Goal: Transaction & Acquisition: Obtain resource

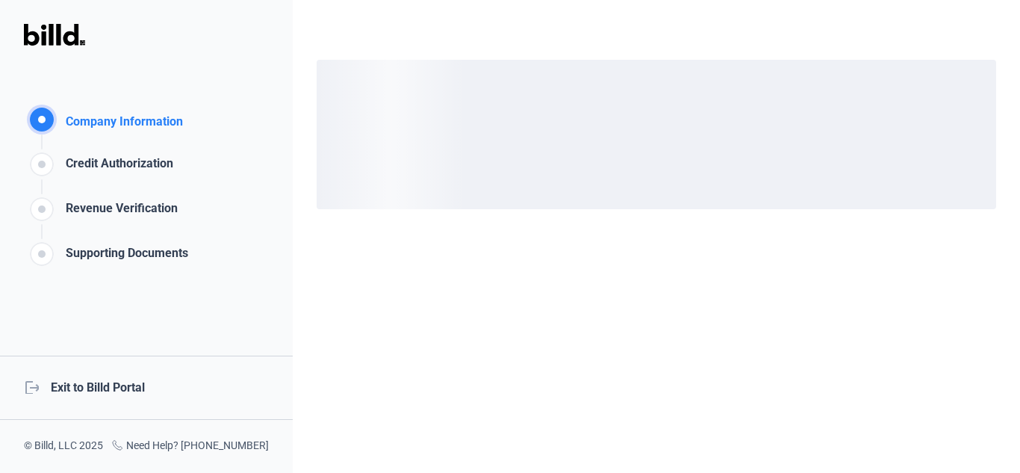
click at [146, 389] on div "logout Exit to Billd Portal" at bounding box center [146, 387] width 293 height 64
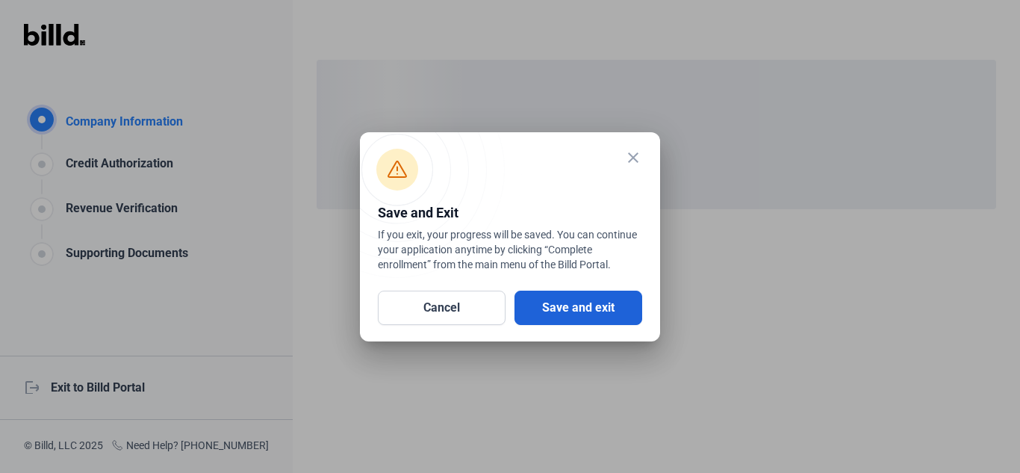
click at [612, 317] on button "Save and exit" at bounding box center [578, 307] width 128 height 34
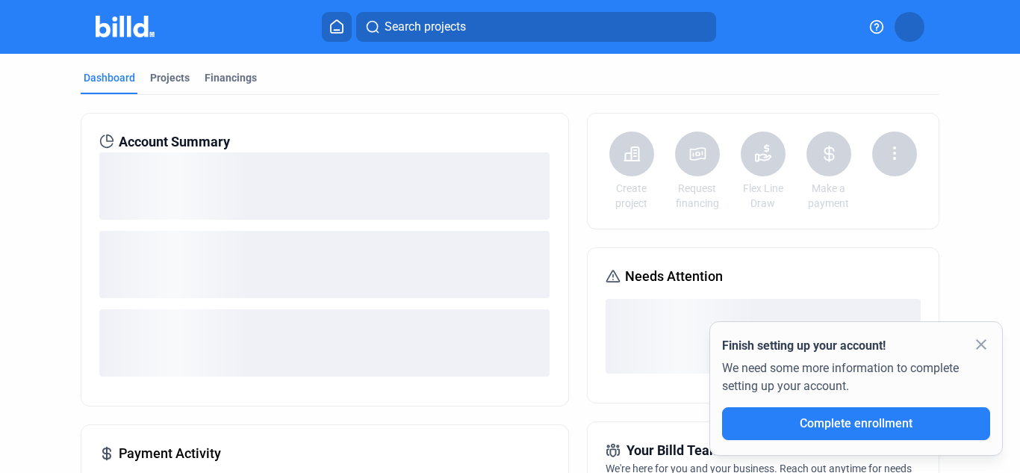
click at [985, 349] on mat-icon "close" at bounding box center [981, 344] width 18 height 18
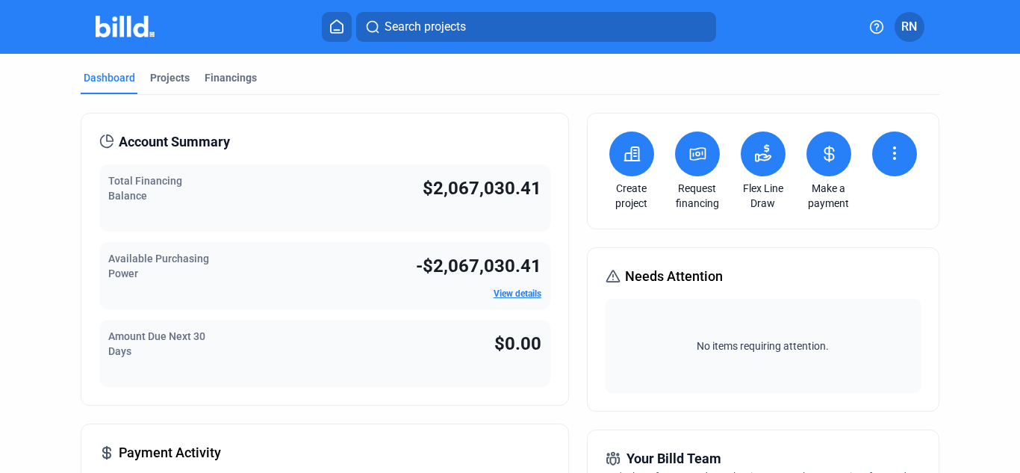
click at [701, 169] on button at bounding box center [697, 153] width 45 height 45
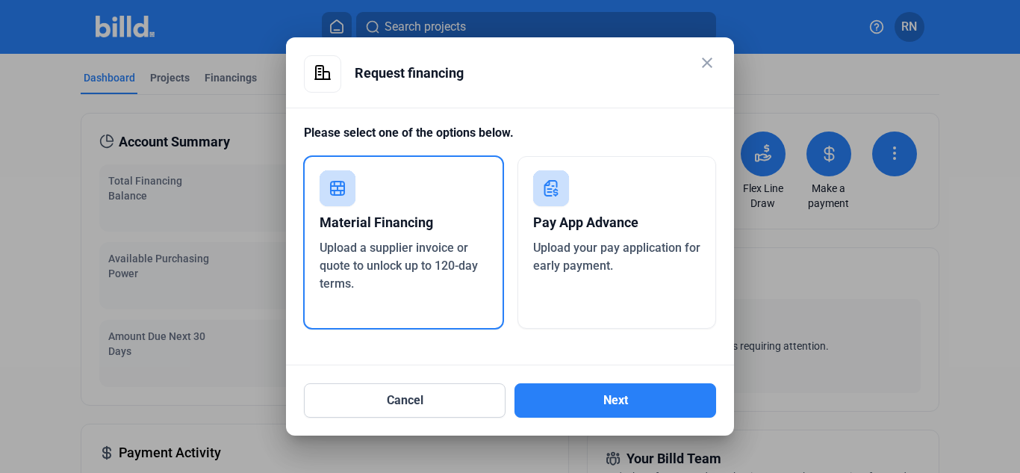
click at [622, 218] on div "Pay App Advance" at bounding box center [617, 222] width 168 height 33
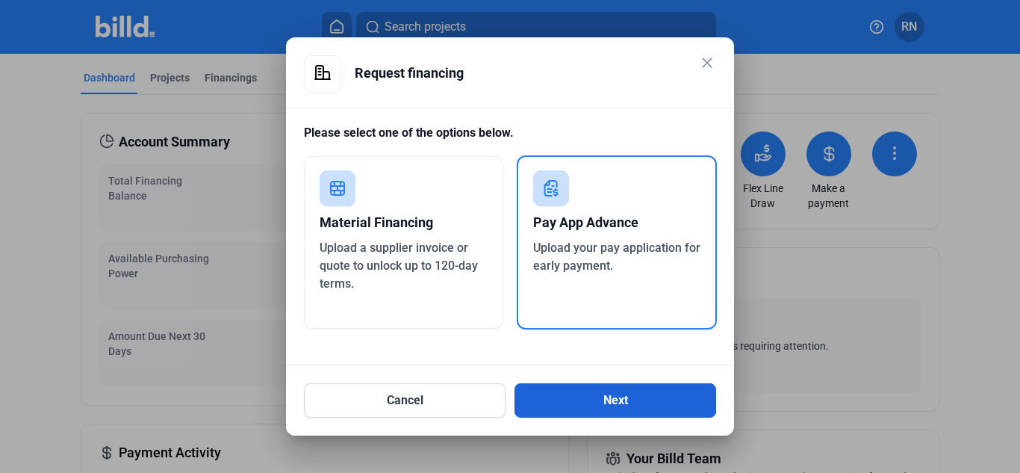
click at [632, 393] on button "Next" at bounding box center [615, 400] width 202 height 34
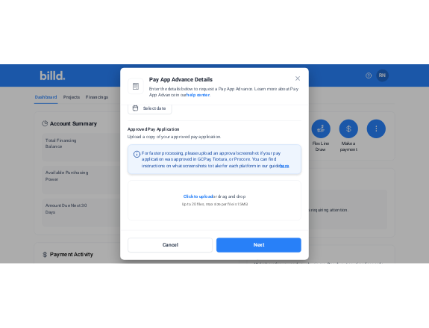
scroll to position [243, 0]
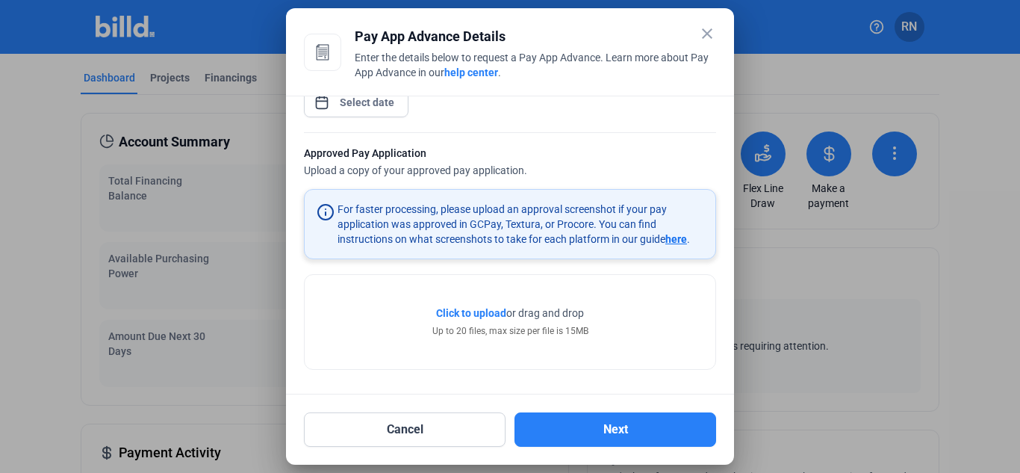
click at [676, 240] on span "here" at bounding box center [676, 239] width 22 height 12
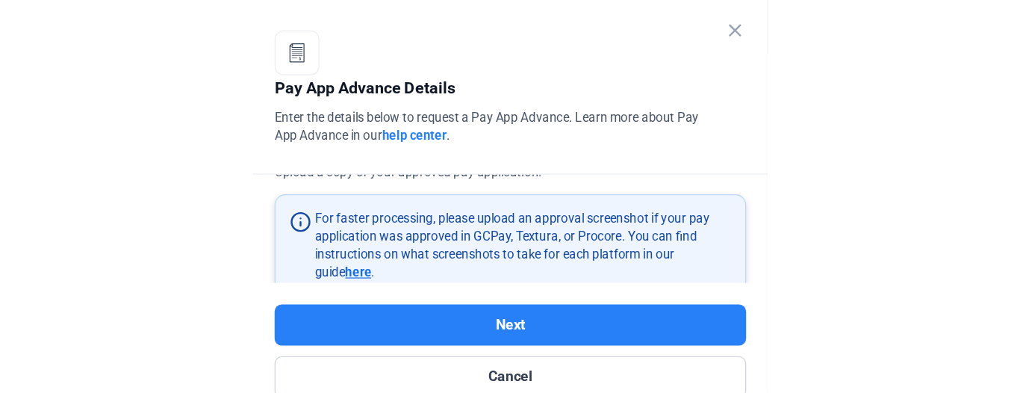
scroll to position [392, 0]
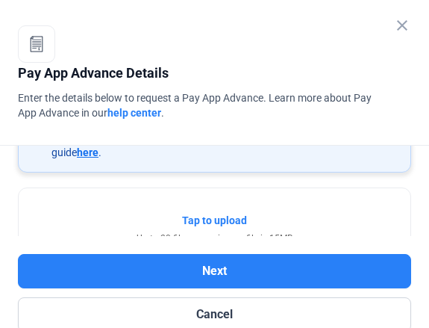
click at [77, 153] on span "here" at bounding box center [88, 152] width 22 height 12
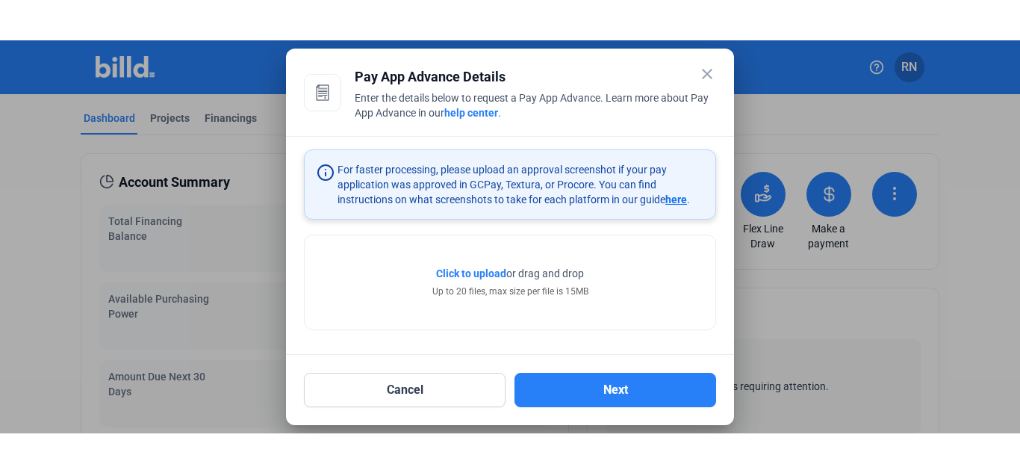
scroll to position [243, 0]
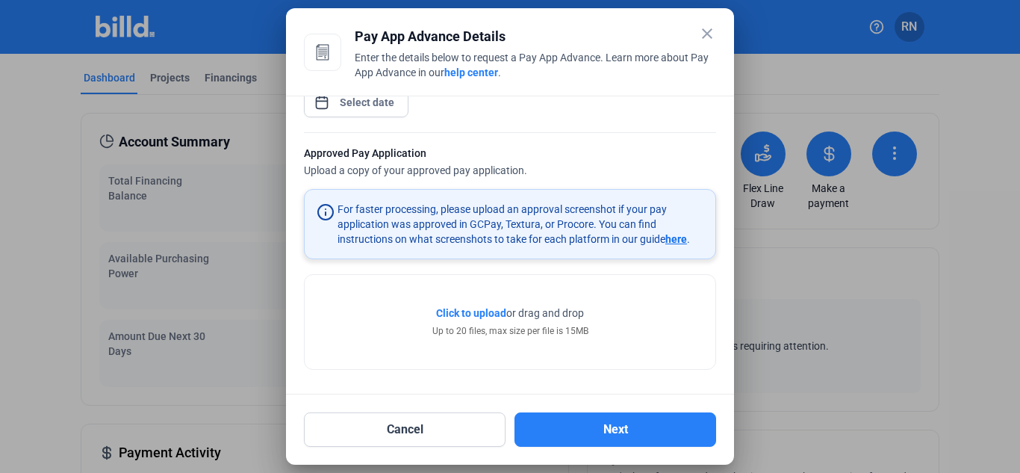
click at [708, 31] on mat-icon "close" at bounding box center [707, 34] width 18 height 18
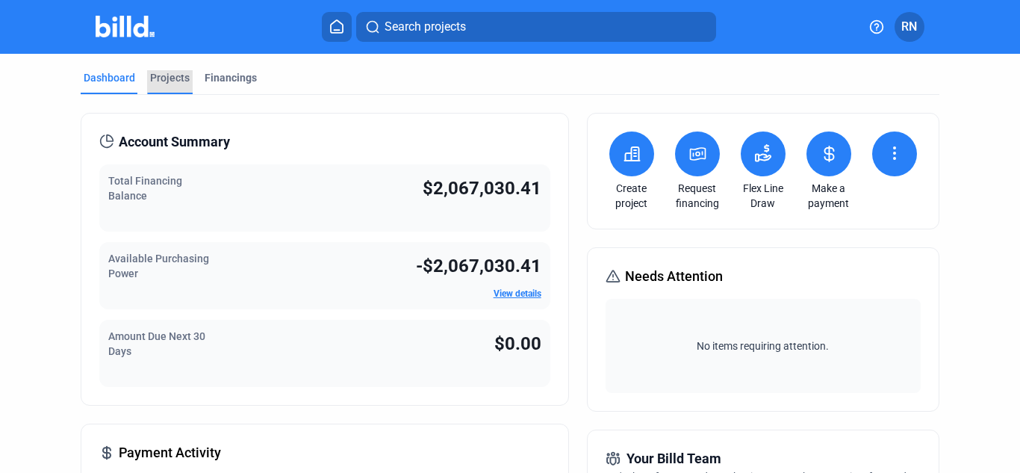
click at [166, 75] on div "Projects" at bounding box center [170, 77] width 40 height 15
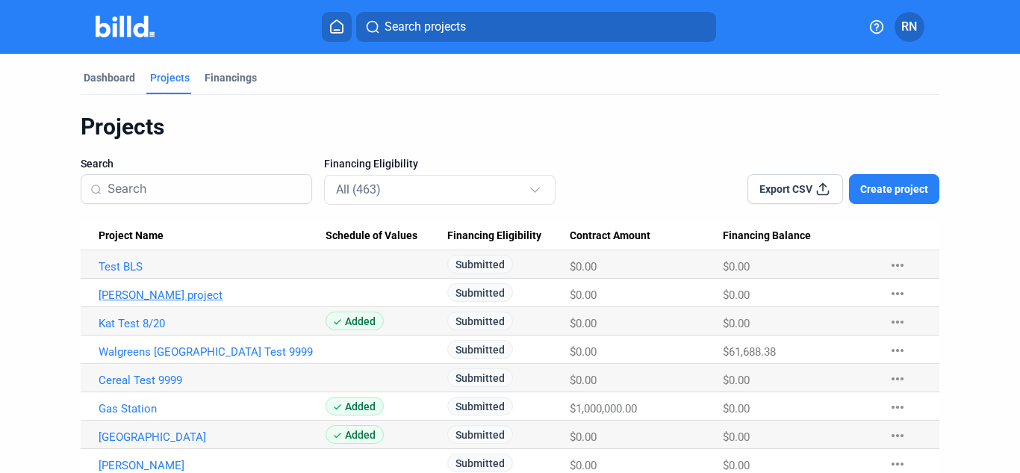
click at [141, 292] on link "[PERSON_NAME] project" at bounding box center [212, 294] width 227 height 13
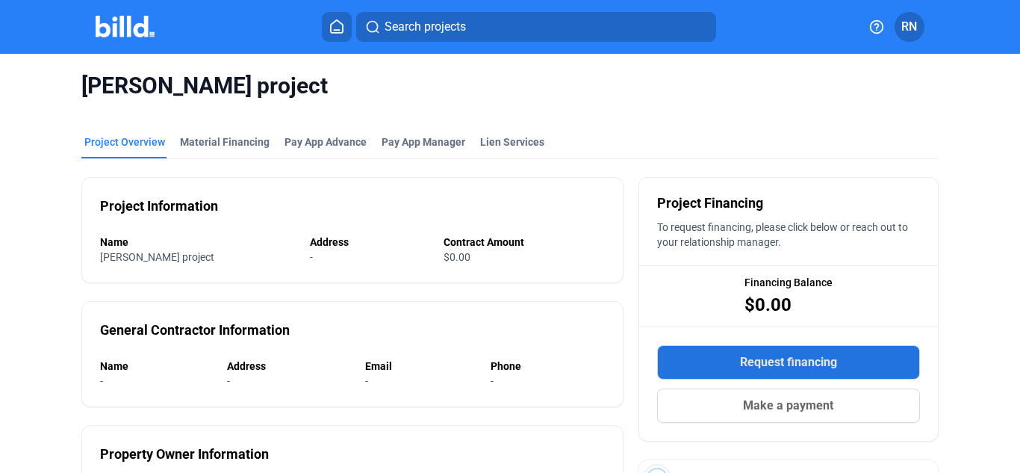
click at [820, 364] on span "Request financing" at bounding box center [788, 362] width 97 height 18
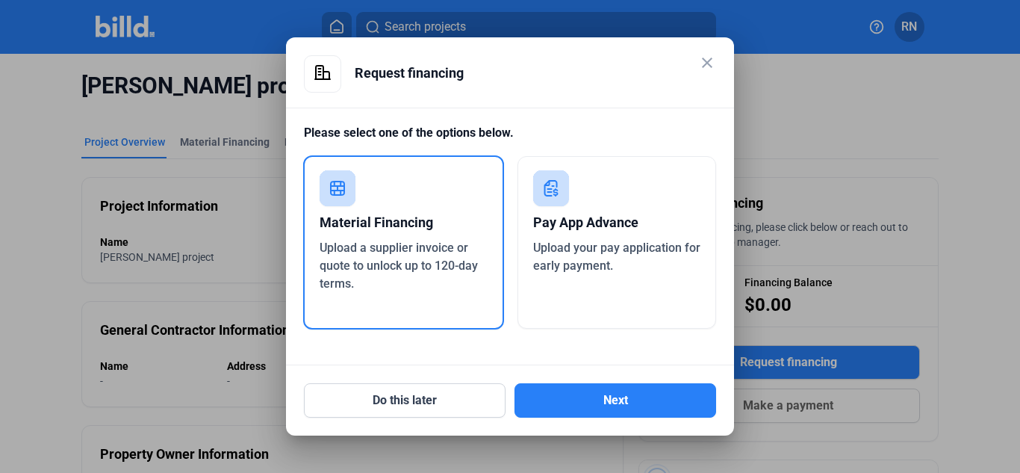
click at [577, 293] on div "Pay App Advance Upload your pay application for early payment." at bounding box center [616, 242] width 199 height 172
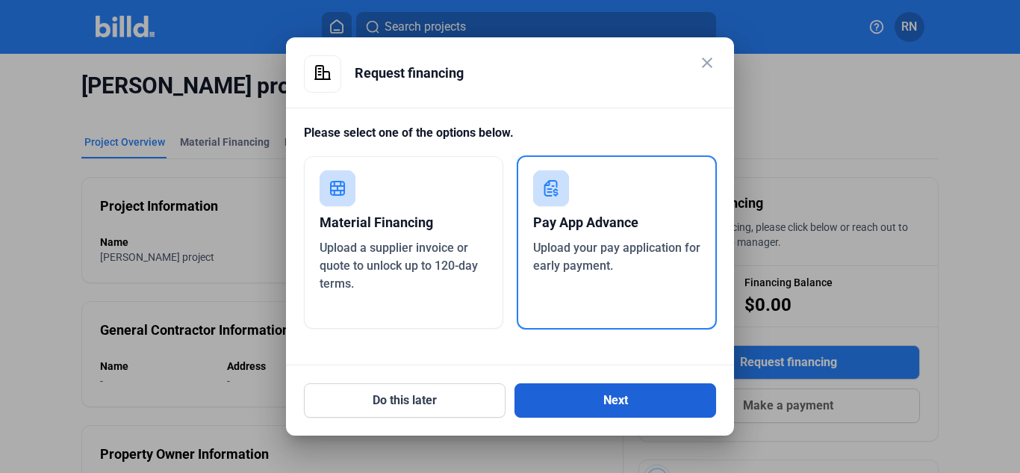
click at [632, 416] on button "Next" at bounding box center [615, 400] width 202 height 34
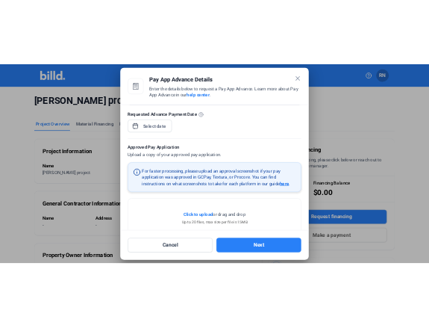
scroll to position [224, 0]
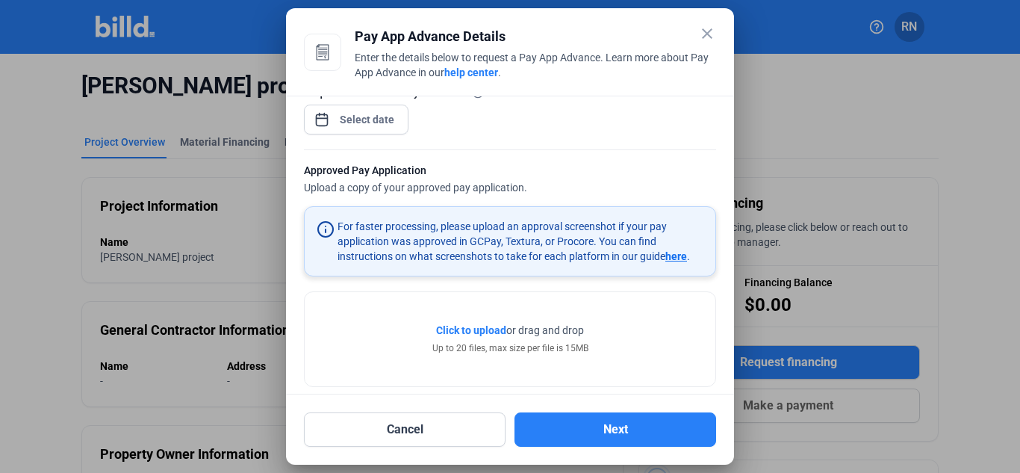
click at [683, 257] on span "here" at bounding box center [676, 256] width 22 height 12
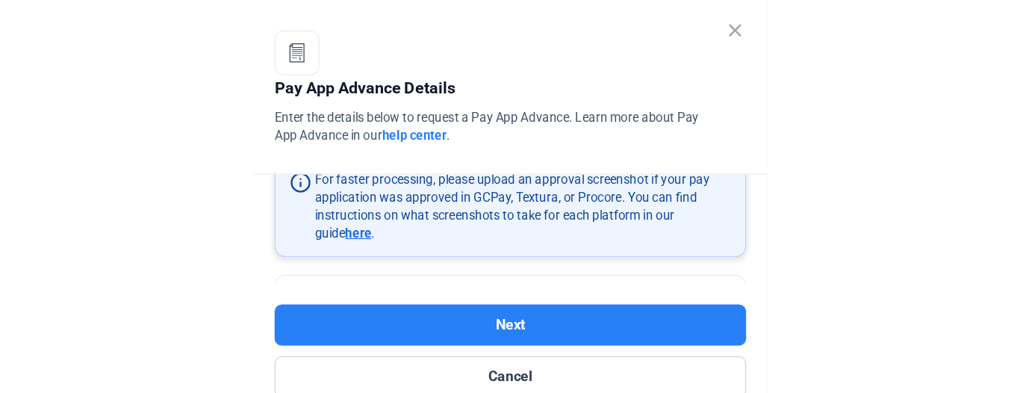
scroll to position [373, 0]
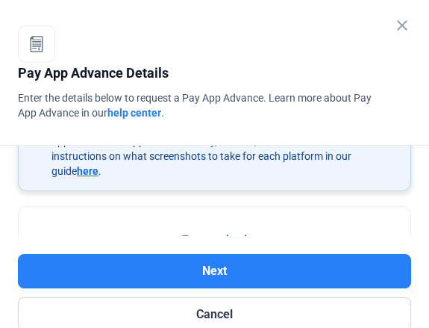
click at [77, 175] on span "here" at bounding box center [88, 171] width 22 height 12
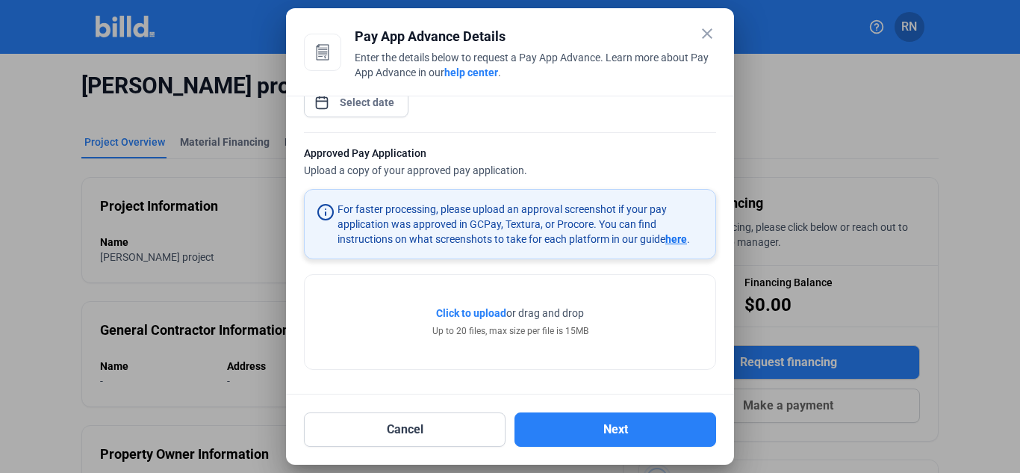
scroll to position [243, 0]
click at [708, 32] on mat-icon "close" at bounding box center [707, 34] width 18 height 18
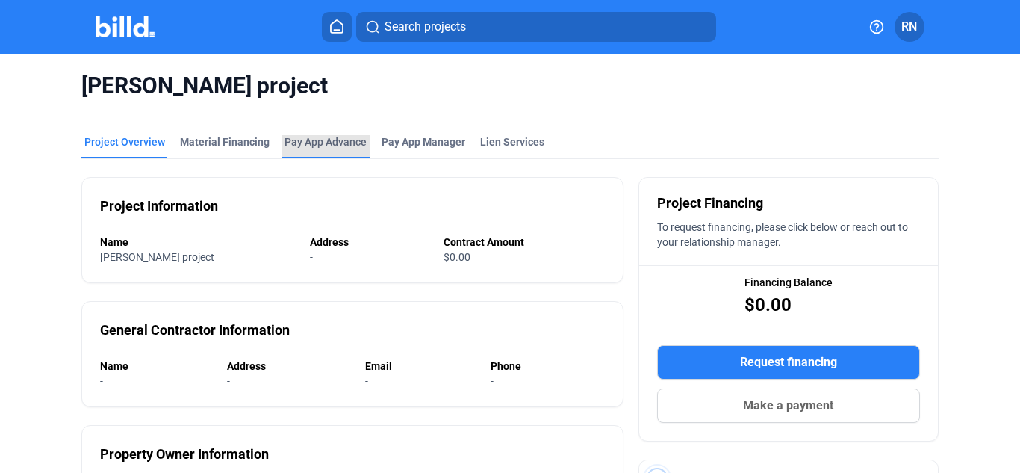
click at [301, 140] on div "Pay App Advance" at bounding box center [325, 141] width 82 height 15
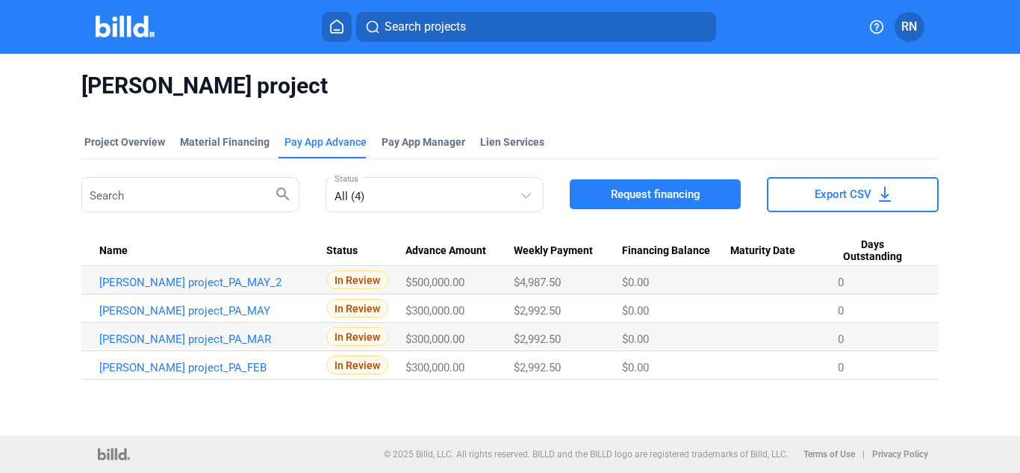
click at [693, 190] on span "Request financing" at bounding box center [656, 194] width 90 height 15
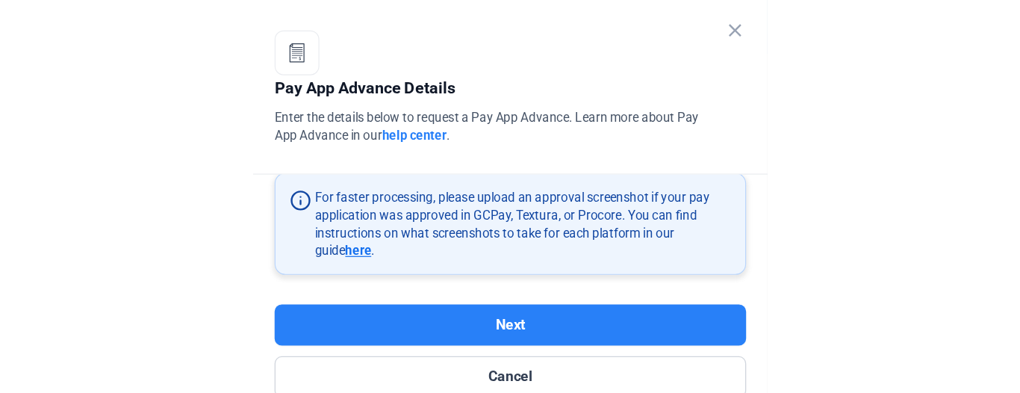
scroll to position [361, 0]
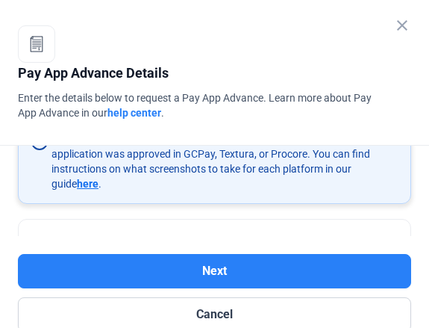
click at [77, 187] on span "here" at bounding box center [88, 184] width 22 height 12
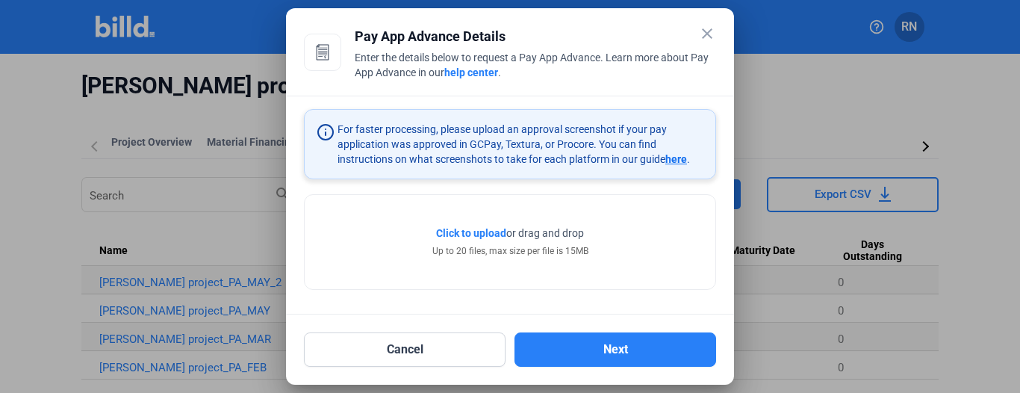
scroll to position [322, 0]
click at [704, 28] on mat-icon "close" at bounding box center [707, 34] width 18 height 18
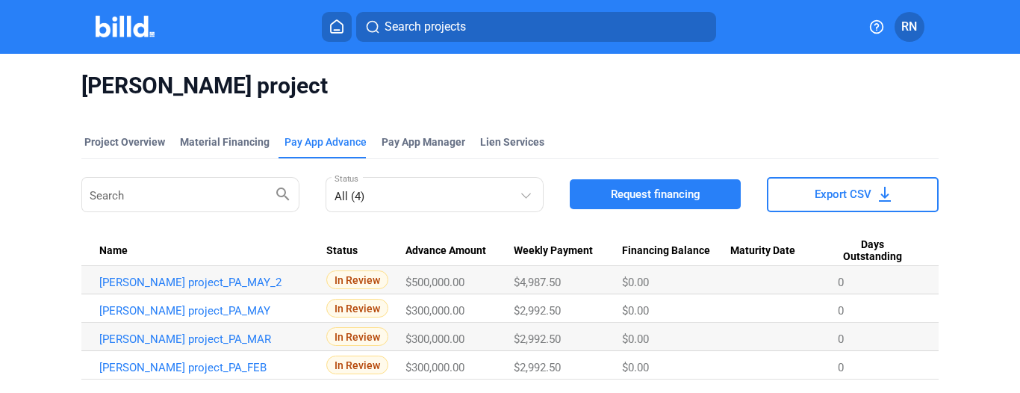
click at [134, 41] on div "Search projects RN" at bounding box center [510, 27] width 996 height 30
click at [136, 30] on img at bounding box center [125, 27] width 59 height 22
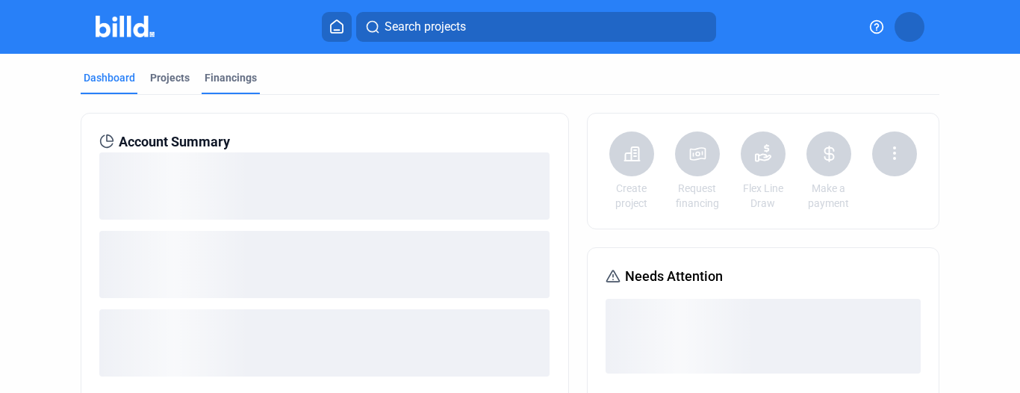
click at [229, 76] on div "Financings" at bounding box center [231, 77] width 52 height 15
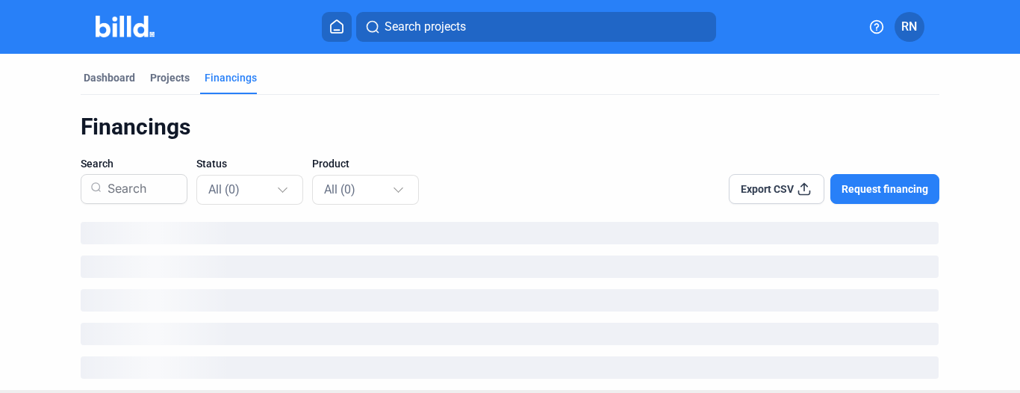
click at [872, 176] on button "Request financing" at bounding box center [884, 189] width 109 height 30
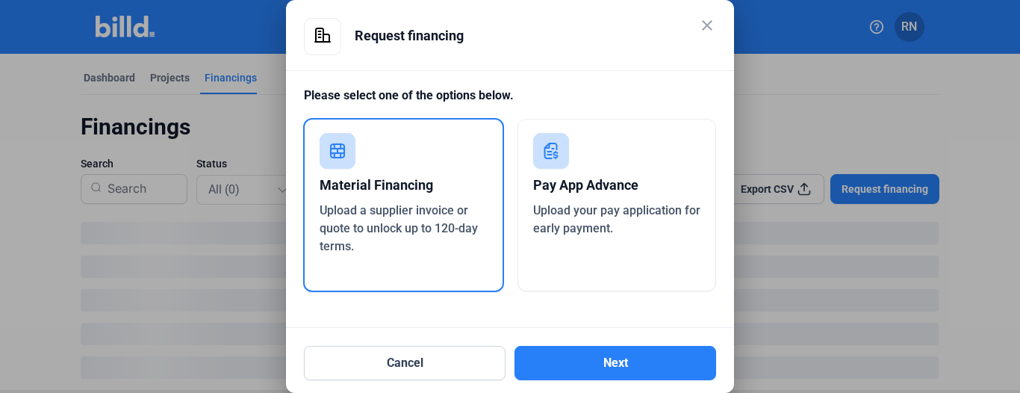
click at [632, 202] on div "Upload your pay application for early payment." at bounding box center [617, 220] width 168 height 36
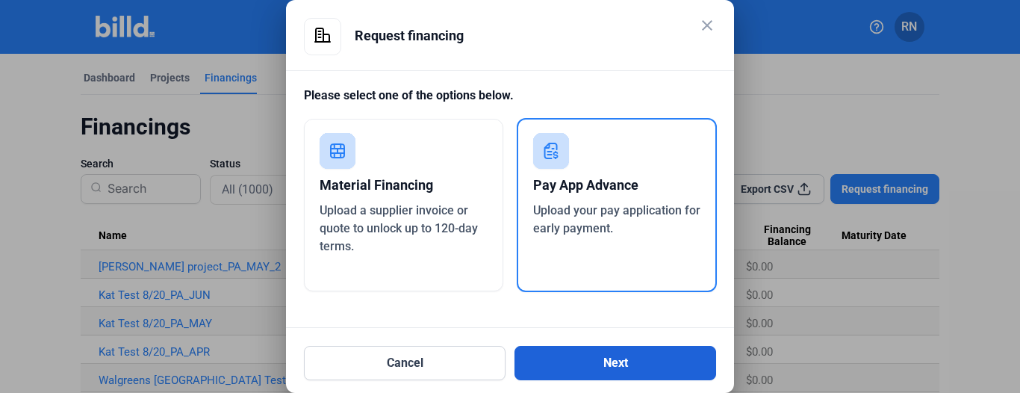
click at [585, 366] on button "Next" at bounding box center [615, 363] width 202 height 34
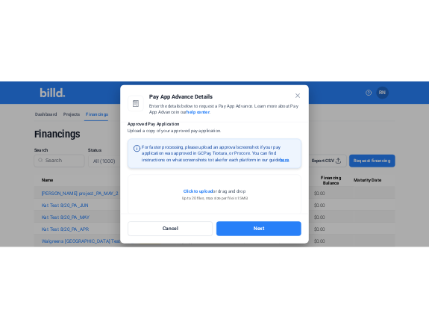
scroll to position [299, 0]
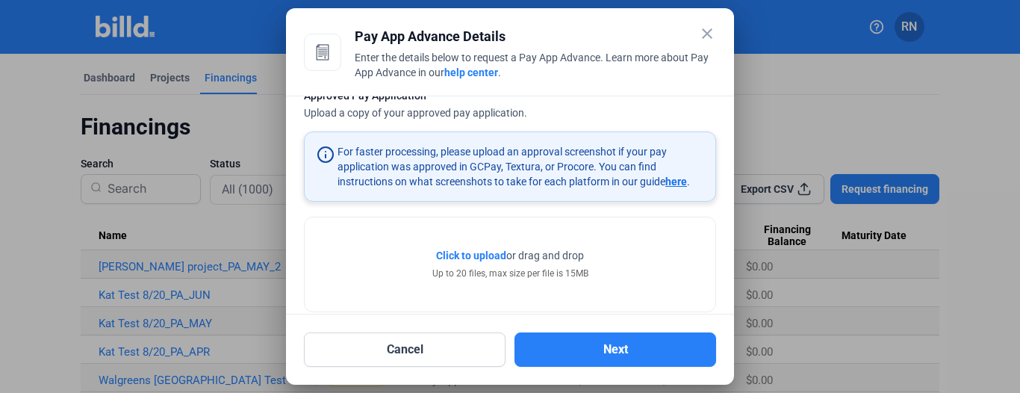
click at [676, 181] on span "here" at bounding box center [676, 181] width 22 height 12
drag, startPoint x: 934, startPoint y: 134, endPoint x: 956, endPoint y: 120, distance: 26.1
click at [956, 120] on div at bounding box center [510, 196] width 1020 height 393
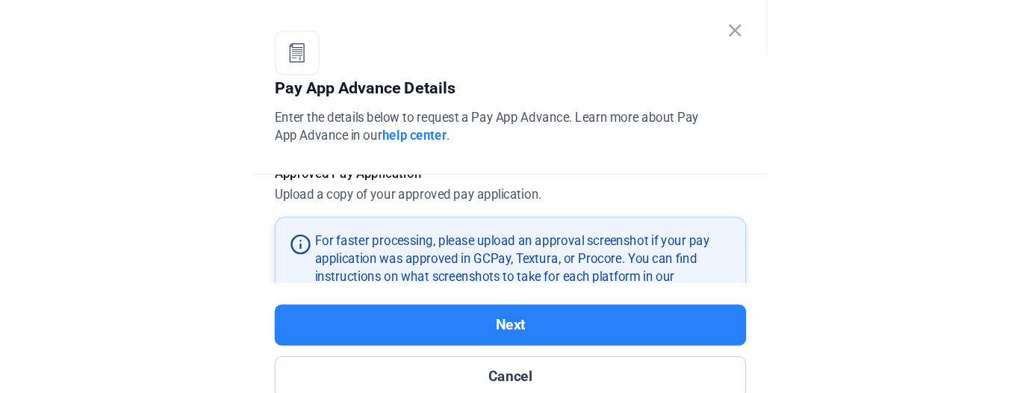
scroll to position [373, 0]
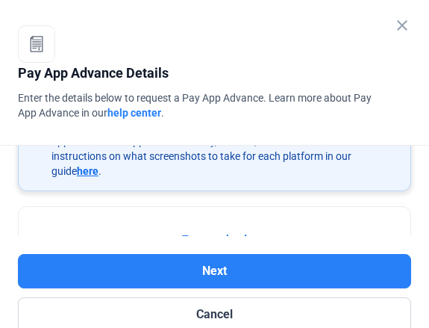
click at [77, 171] on span "here" at bounding box center [88, 171] width 22 height 12
click at [282, 316] on button "Cancel" at bounding box center [214, 314] width 393 height 34
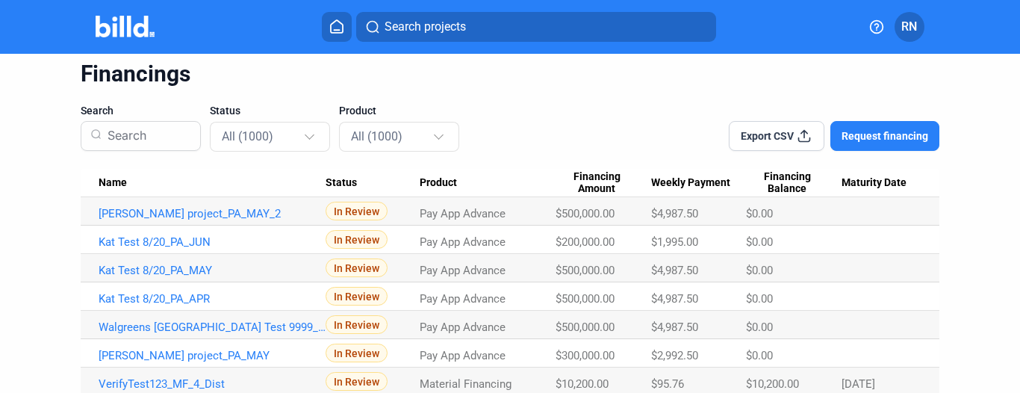
scroll to position [75, 0]
